Goal: Transaction & Acquisition: Obtain resource

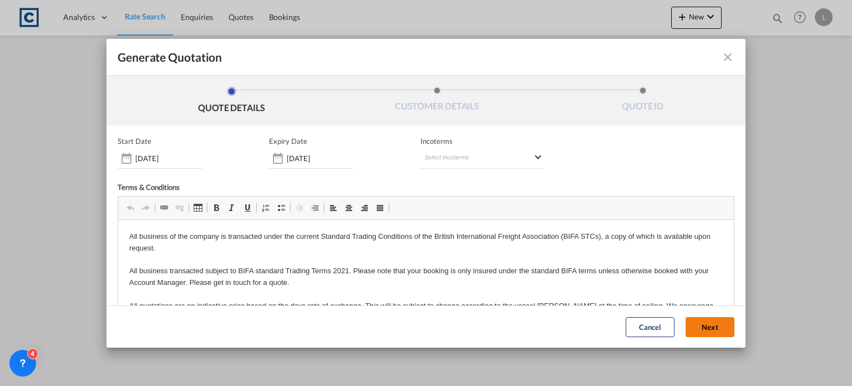
click at [688, 320] on button "Next" at bounding box center [710, 327] width 49 height 20
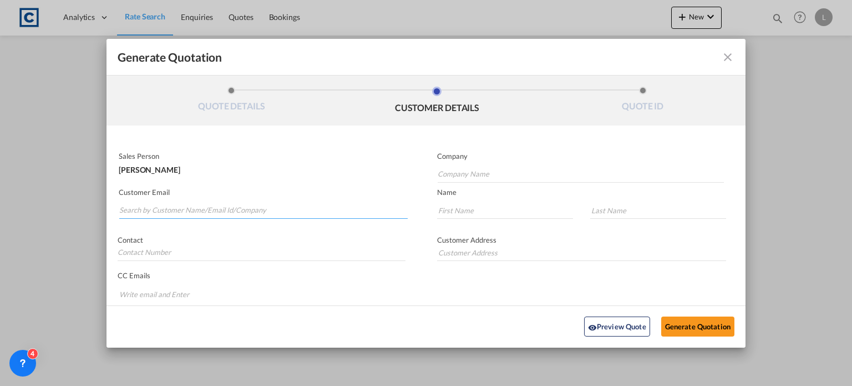
click at [127, 206] on input "Search by Customer Name/Email Id/Company" at bounding box center [263, 210] width 289 height 17
paste input "Exports <[EMAIL_ADDRESS][DOMAIN_NAME]>"
drag, startPoint x: 149, startPoint y: 213, endPoint x: 162, endPoint y: 180, distance: 35.1
click at [149, 207] on input "Exports <[EMAIL_ADDRESS][DOMAIN_NAME]>" at bounding box center [263, 210] width 289 height 17
click at [225, 211] on input "[EMAIL_ADDRESS][DOMAIN_NAME]>" at bounding box center [263, 210] width 289 height 17
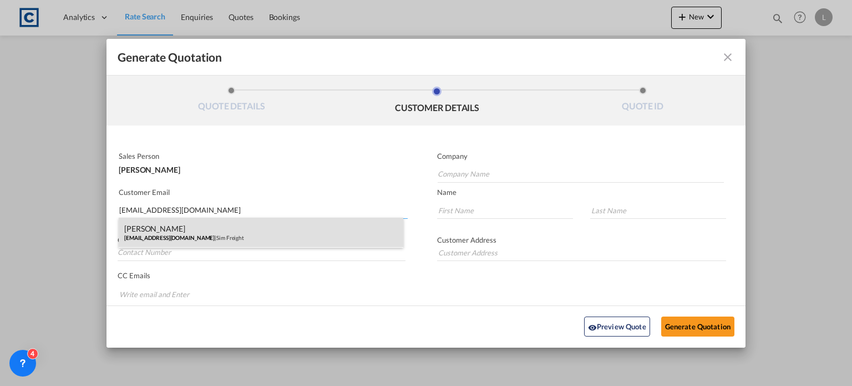
type input "[EMAIL_ADDRESS][DOMAIN_NAME]"
click at [148, 230] on div "[PERSON_NAME] [EMAIL_ADDRESS][DOMAIN_NAME] | Sim Freight" at bounding box center [261, 233] width 285 height 30
type input "Sim Freight"
type input "[PERSON_NAME]"
type input "Haiphong"
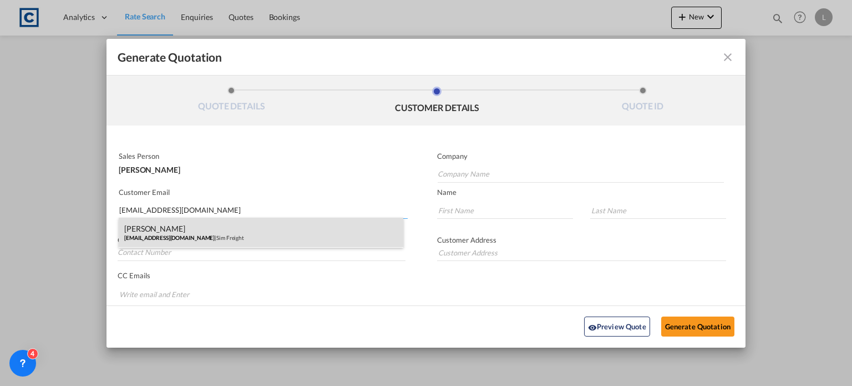
type input "0203 137 1093"
type input "[STREET_ADDRESS]"
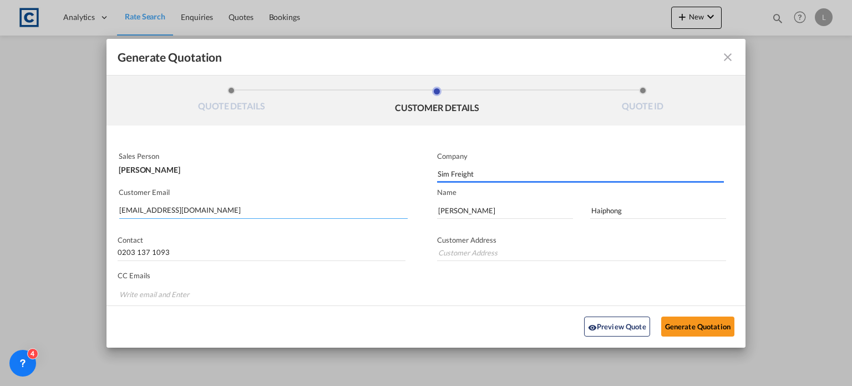
type input "[STREET_ADDRESS]"
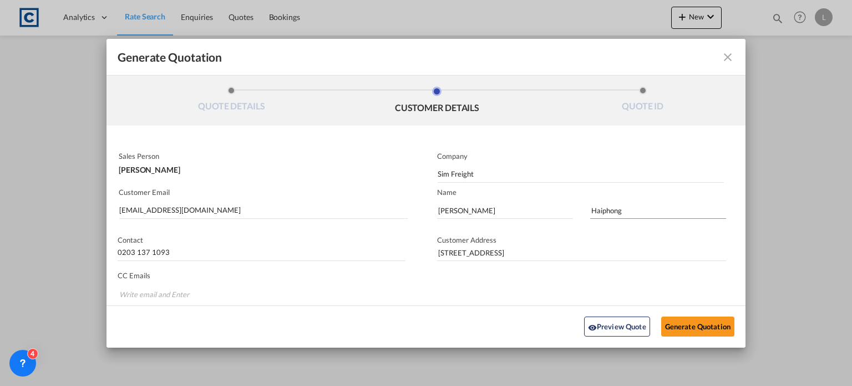
click at [633, 211] on input "Haiphong" at bounding box center [659, 210] width 136 height 17
type input "H"
click at [675, 324] on button "Generate Quotation" at bounding box center [698, 326] width 73 height 20
click at [591, 210] on input "Generate QuotationQUOTE ..." at bounding box center [659, 210] width 136 height 17
type input "Mates"
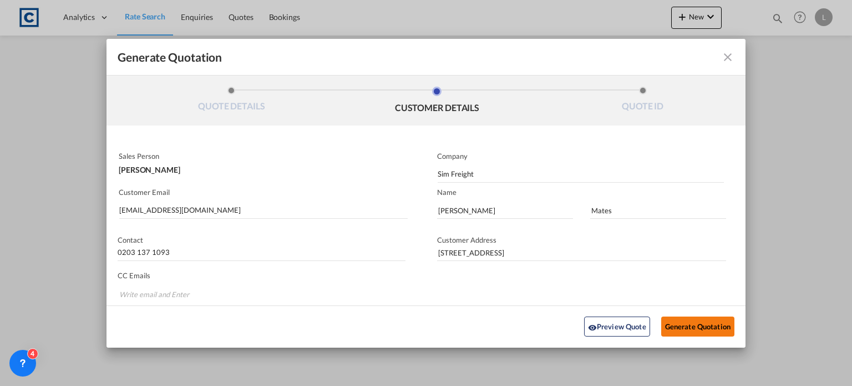
click at [688, 324] on button "Generate Quotation" at bounding box center [698, 326] width 73 height 20
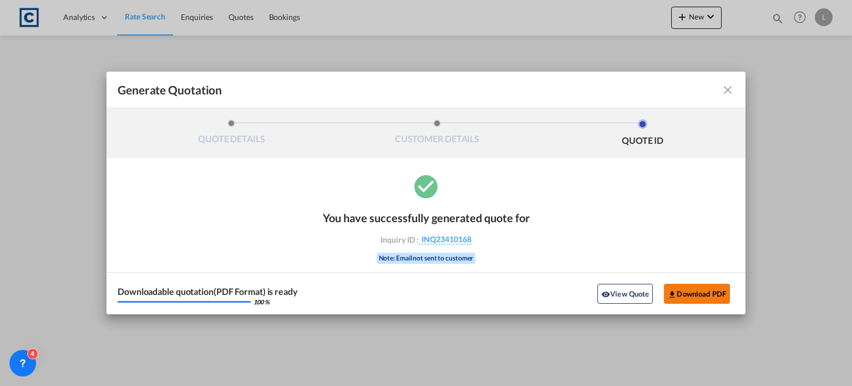
click at [688, 290] on button "Download PDF" at bounding box center [697, 294] width 66 height 20
click at [724, 89] on md-icon "icon-close fg-AAA8AD cursor m-0" at bounding box center [727, 89] width 13 height 13
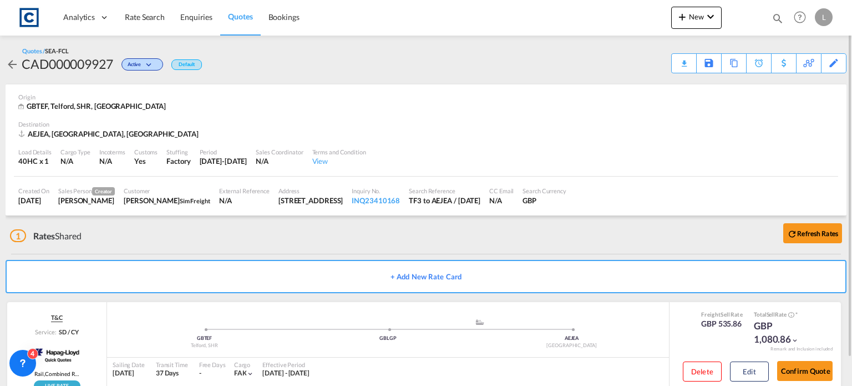
click at [394, 61] on div "Quotes / SEA-FCL CAD000009927 Active Default Download Quote Save As Template Co…" at bounding box center [426, 60] width 841 height 27
click at [139, 13] on span "Rate Search" at bounding box center [145, 16] width 40 height 9
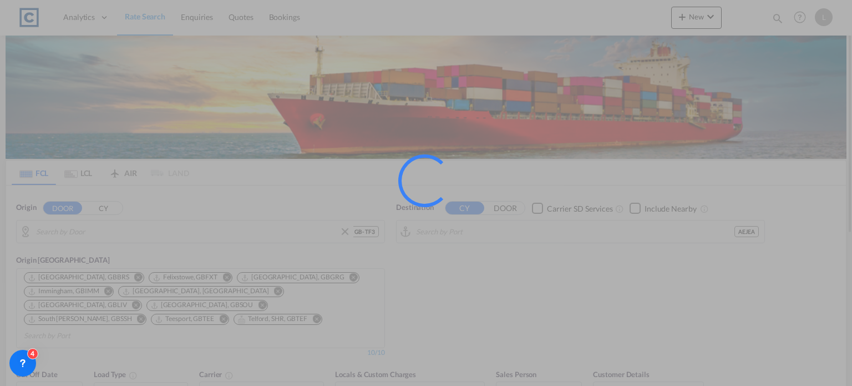
type input "GB-TF3, Telford and Wrekin"
type input "[GEOGRAPHIC_DATA], [GEOGRAPHIC_DATA]"
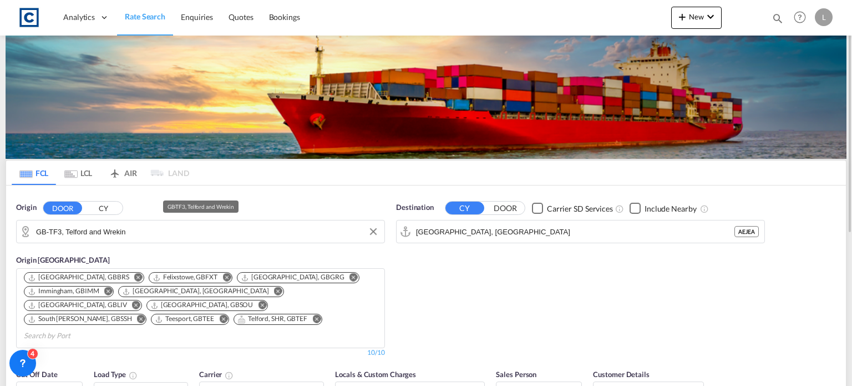
click at [148, 226] on input "GB-TF3, Telford and Wrekin" at bounding box center [207, 231] width 343 height 17
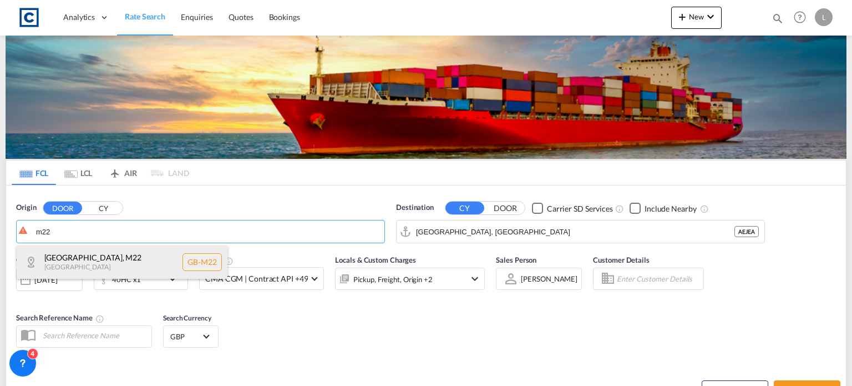
click at [71, 252] on div "[GEOGRAPHIC_DATA] , M22 [GEOGRAPHIC_DATA] [GEOGRAPHIC_DATA]-M22" at bounding box center [122, 261] width 211 height 33
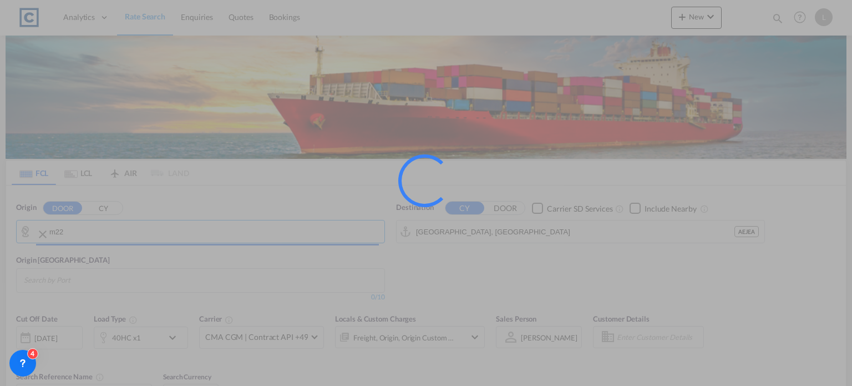
type input "GB-M22, [GEOGRAPHIC_DATA]"
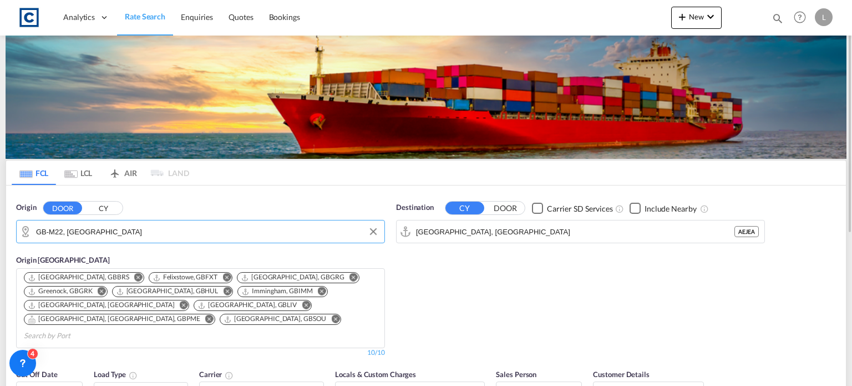
scroll to position [111, 0]
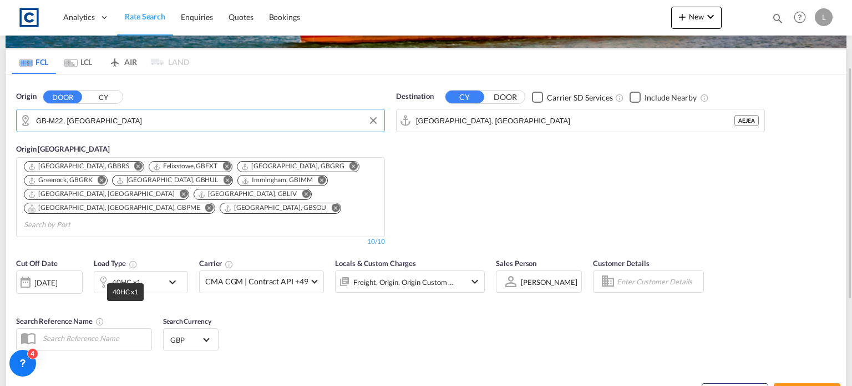
click at [125, 274] on div "40HC x1" at bounding box center [126, 282] width 29 height 16
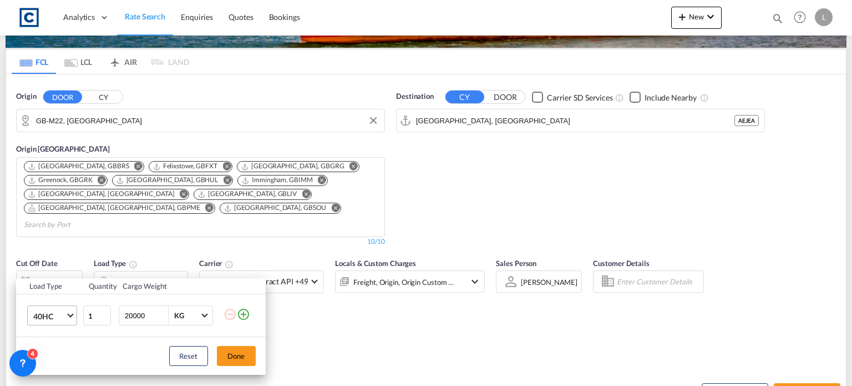
click at [54, 313] on span "40HC" at bounding box center [49, 316] width 32 height 11
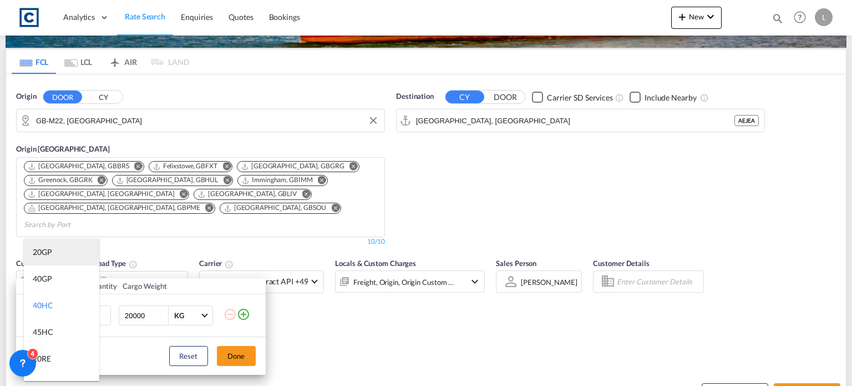
click at [51, 248] on div "20GP" at bounding box center [42, 251] width 19 height 11
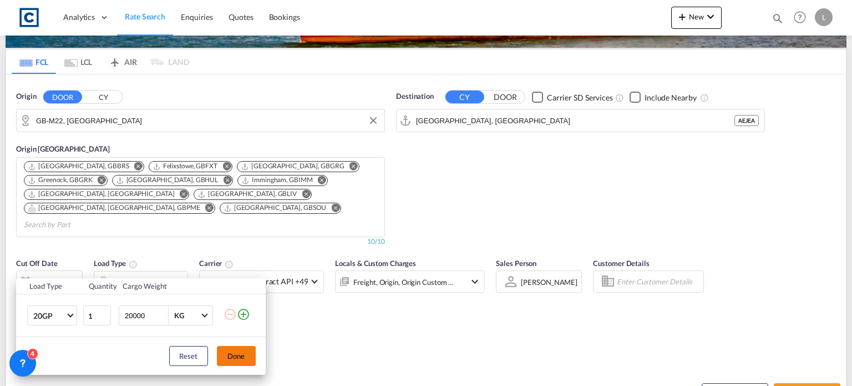
click at [228, 351] on button "Done" at bounding box center [236, 356] width 39 height 20
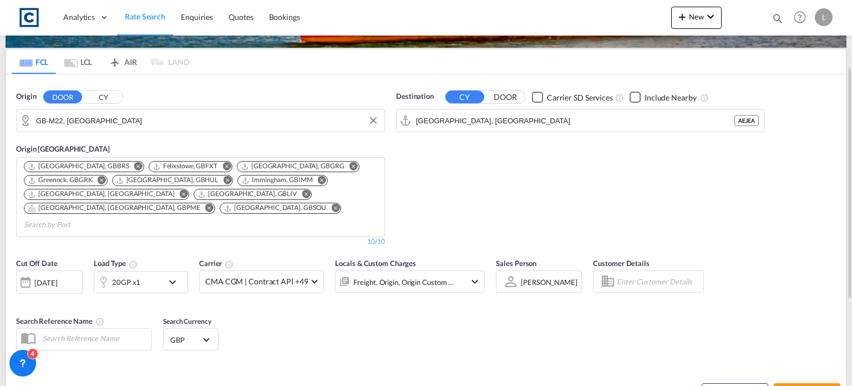
click at [531, 322] on div "Cut Off Date [DATE] [DATE] Load Type 20GP x1 Carrier CMA CGM | Contract API +49…" at bounding box center [426, 306] width 840 height 108
click at [799, 383] on button "Search Rates" at bounding box center [807, 393] width 67 height 20
type input "M22 to AEJEA / [DATE]"
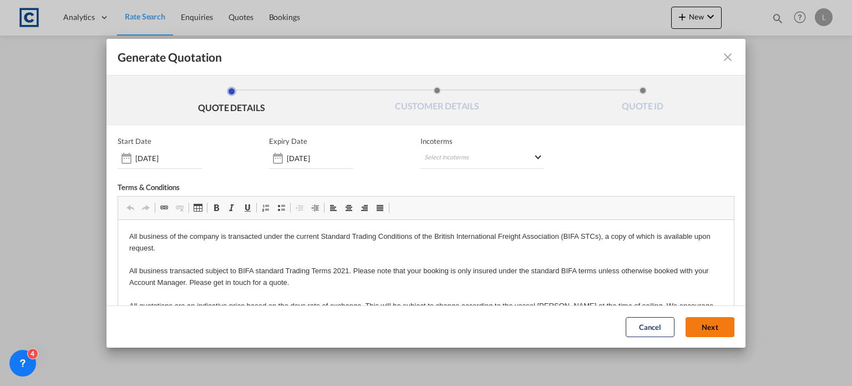
click at [694, 320] on button "Next" at bounding box center [710, 327] width 49 height 20
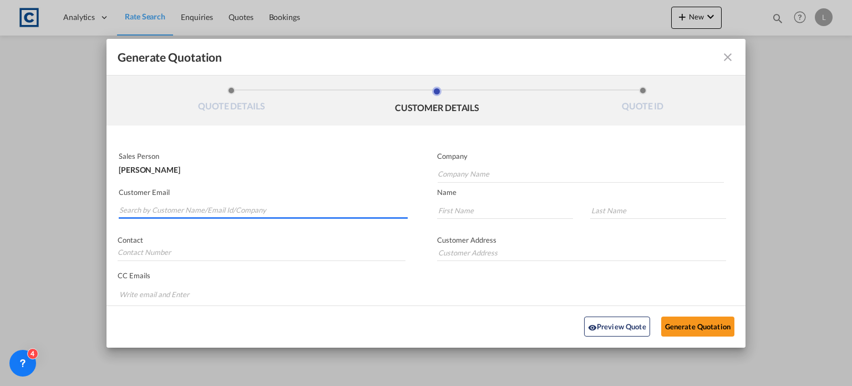
click at [125, 211] on input "Search by Customer Name/Email Id/Company" at bounding box center [263, 210] width 289 height 17
click at [129, 210] on input "Search by Customer Name/Email Id/Company" at bounding box center [263, 210] width 289 height 17
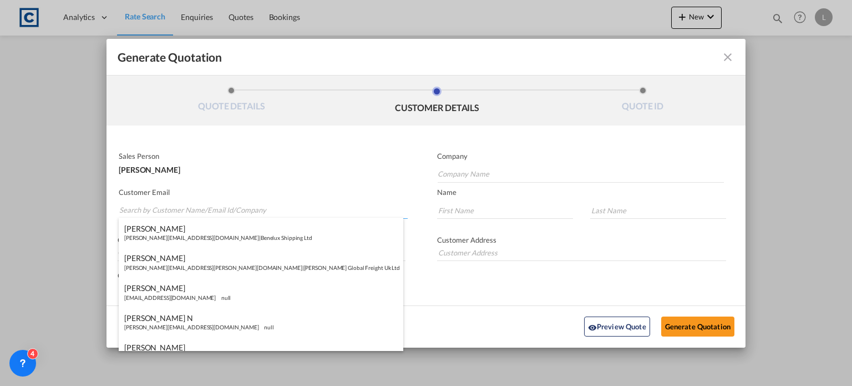
paste input "[PERSON_NAME] <[PERSON_NAME][EMAIL_ADDRESS][DOMAIN_NAME]>"
click at [139, 209] on input "[PERSON_NAME] <[PERSON_NAME][EMAIL_ADDRESS][DOMAIN_NAME]>" at bounding box center [263, 210] width 289 height 17
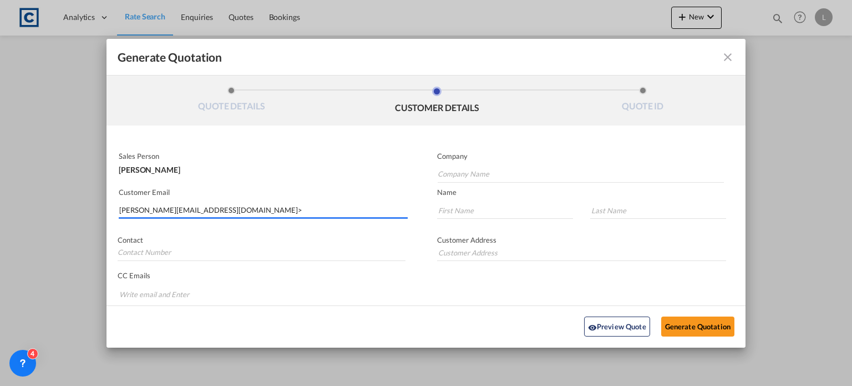
click at [244, 210] on input "[PERSON_NAME][EMAIL_ADDRESS][DOMAIN_NAME]>" at bounding box center [263, 210] width 289 height 17
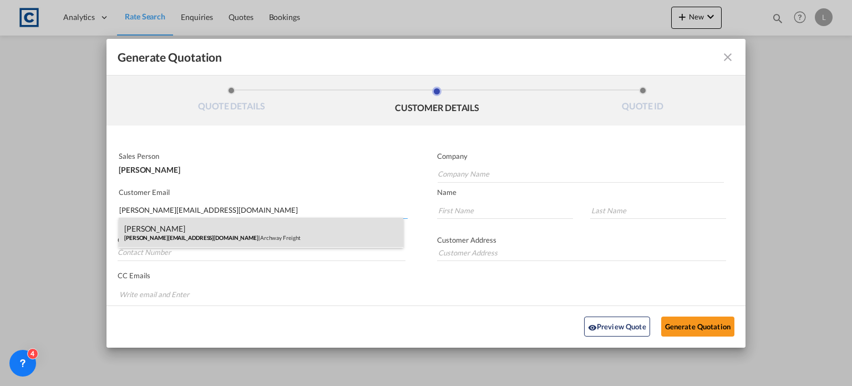
type input "[PERSON_NAME][EMAIL_ADDRESS][DOMAIN_NAME]"
click at [154, 235] on div "[PERSON_NAME] [PERSON_NAME][EMAIL_ADDRESS][DOMAIN_NAME] | Archway Freight" at bounding box center [261, 233] width 285 height 30
type input "Archway Freight"
type input "[PERSON_NAME]"
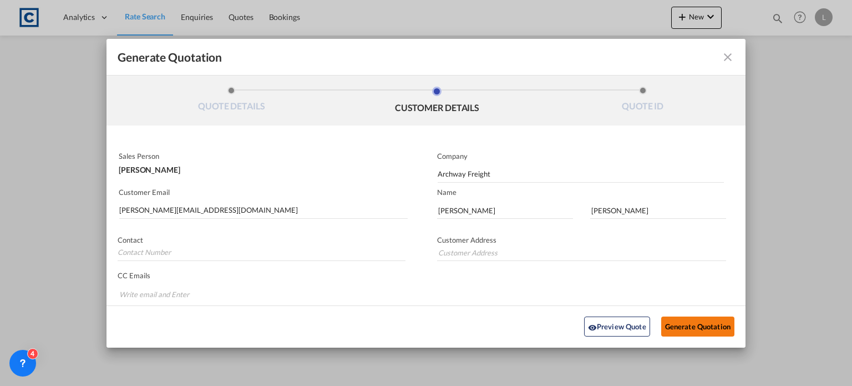
click at [695, 324] on button "Generate Quotation" at bounding box center [698, 326] width 73 height 20
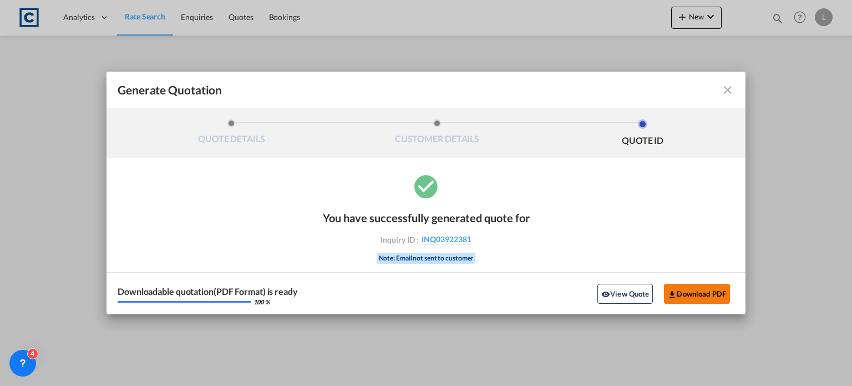
click at [692, 290] on button "Download PDF" at bounding box center [697, 294] width 66 height 20
click at [726, 90] on md-icon "icon-close fg-AAA8AD cursor m-0" at bounding box center [727, 89] width 13 height 13
